Goal: Information Seeking & Learning: Learn about a topic

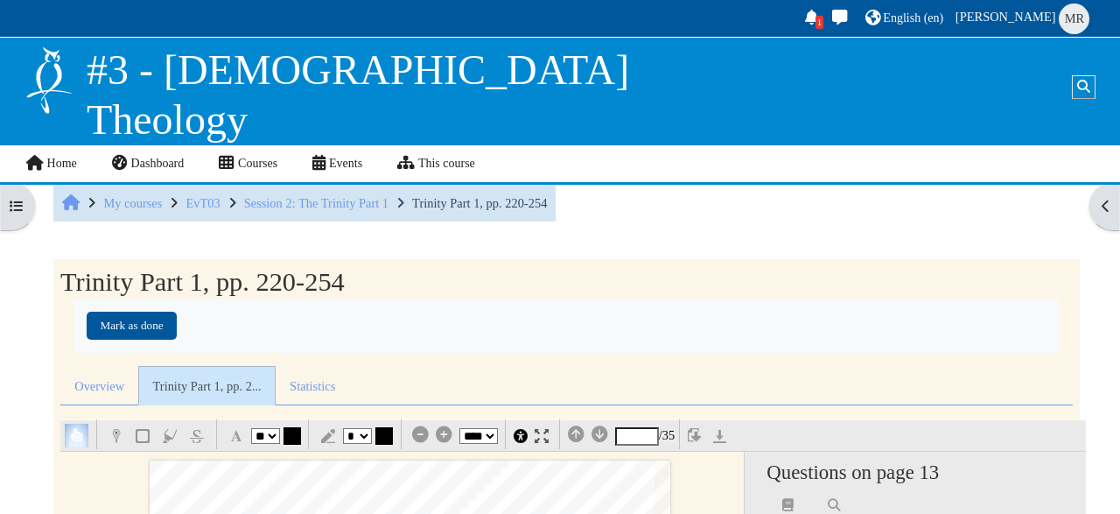
select select "**"
select select "*"
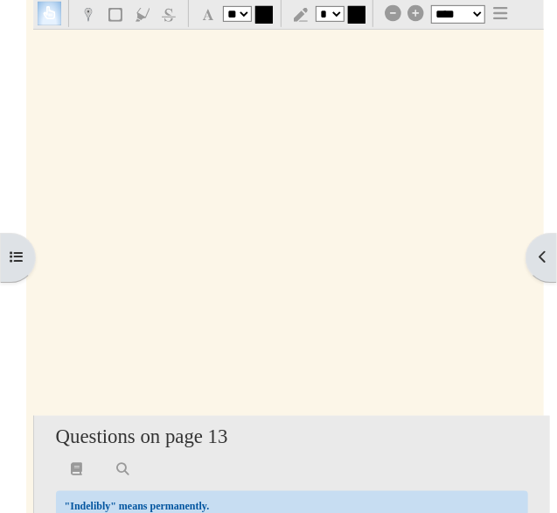
scroll to position [286, 0]
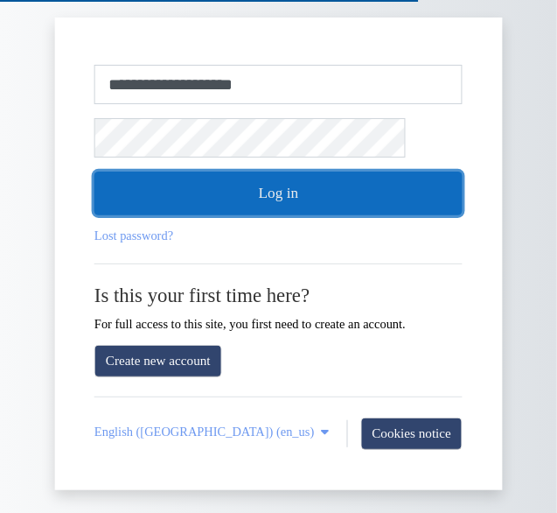
click at [330, 201] on button "Log in" at bounding box center [279, 194] width 368 height 44
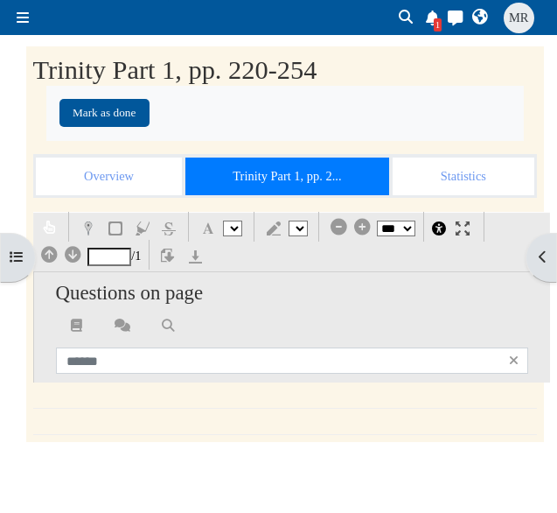
select select "*"
select select "**"
select select "*"
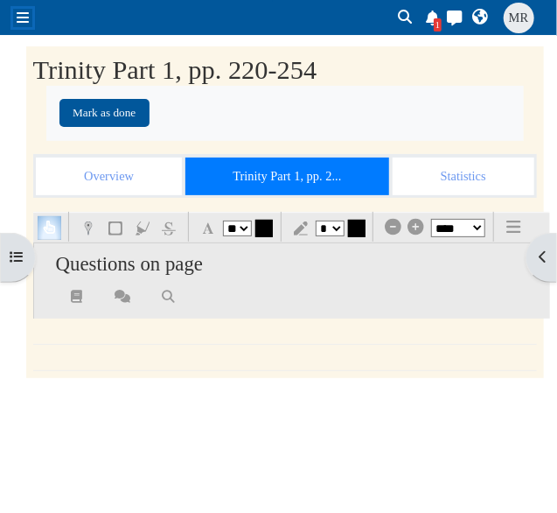
click at [25, 14] on span at bounding box center [23, 18] width 12 height 14
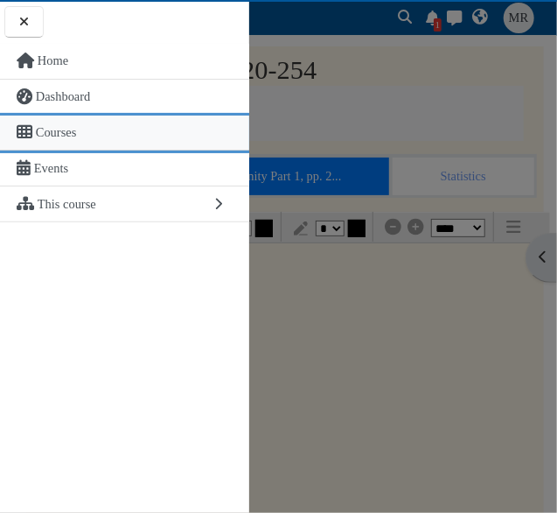
click at [78, 124] on link "Courses" at bounding box center [124, 134] width 249 height 36
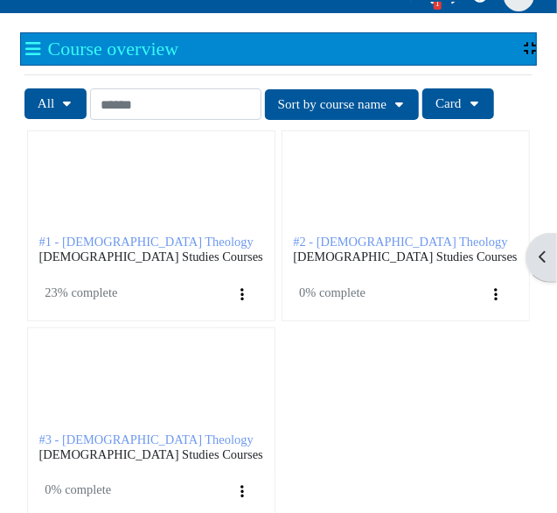
scroll to position [63, 0]
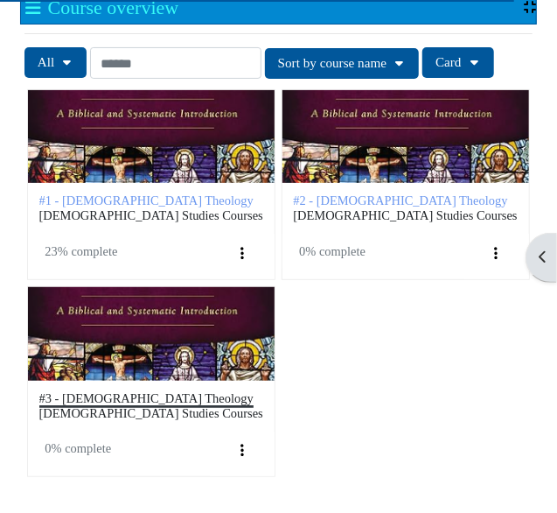
click at [130, 391] on span "#3 - [DEMOGRAPHIC_DATA] Theology" at bounding box center [146, 398] width 214 height 14
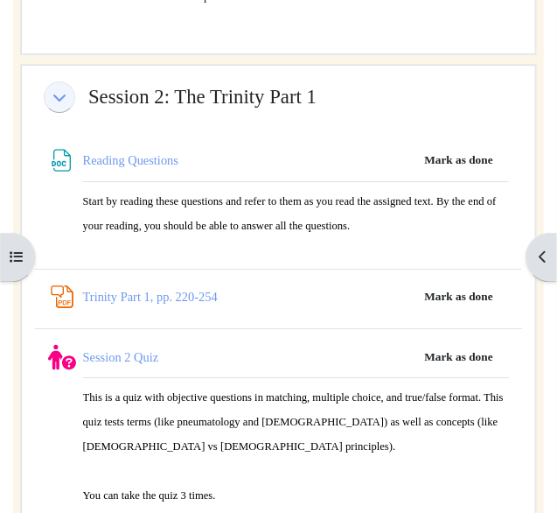
scroll to position [3082, 0]
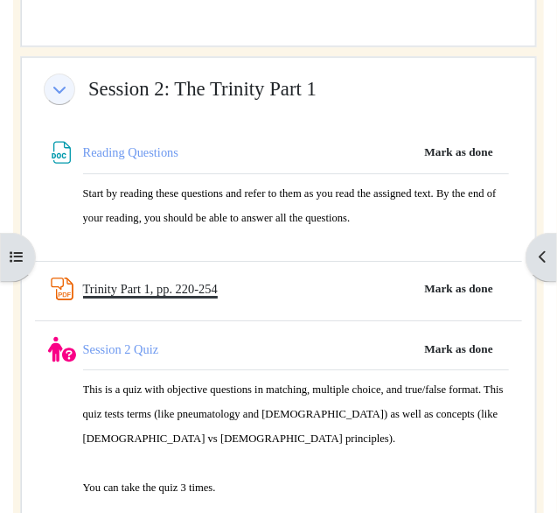
click at [167, 282] on link "Trinity Part 1, pp. 220-254 PDF Annotation" at bounding box center [150, 289] width 135 height 14
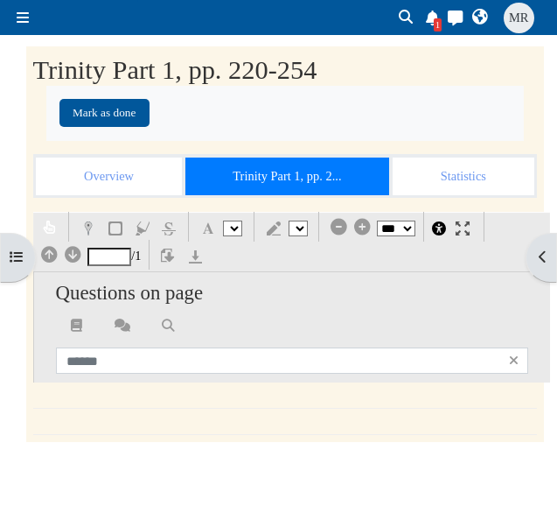
select select "*"
select select "**"
select select "*"
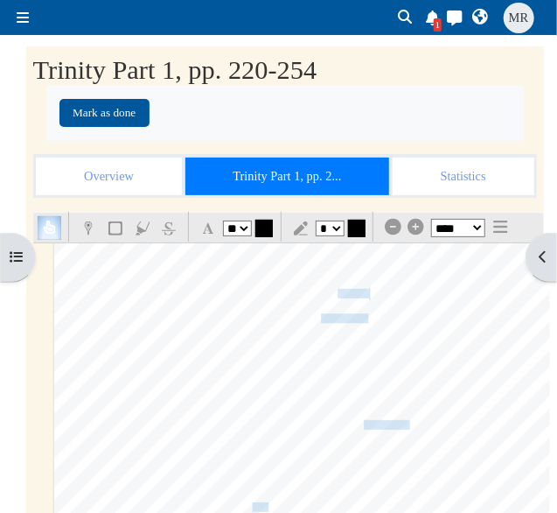
scroll to position [13753, 0]
click at [215, 340] on span "being greater" at bounding box center [198, 345] width 53 height 16
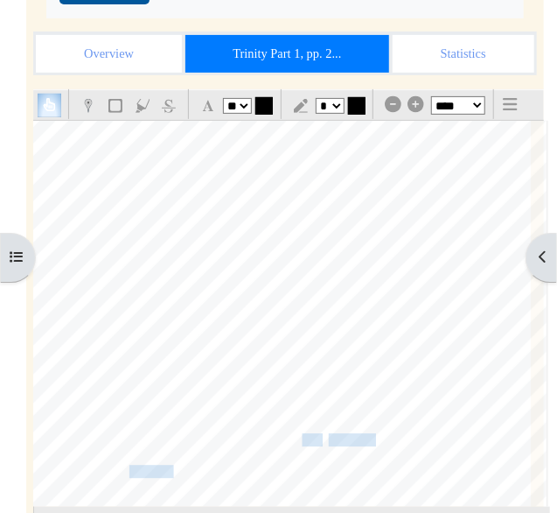
scroll to position [15741, 28]
